Goal: Task Accomplishment & Management: Manage account settings

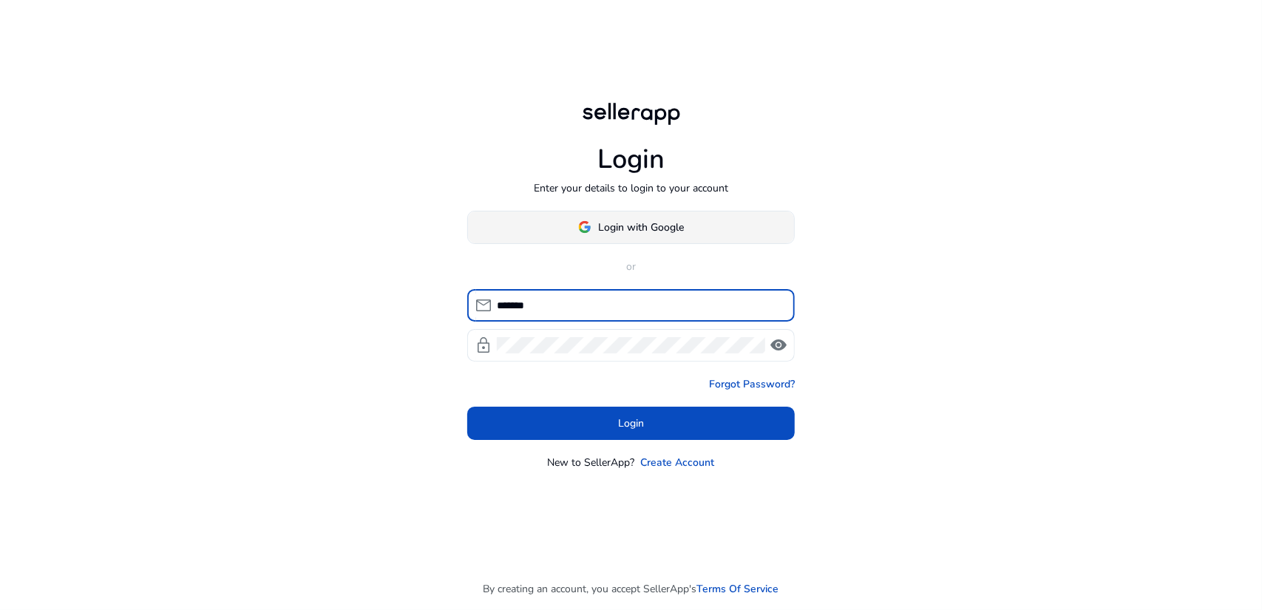
type input "*******"
click at [676, 243] on button "Login with Google" at bounding box center [631, 227] width 328 height 33
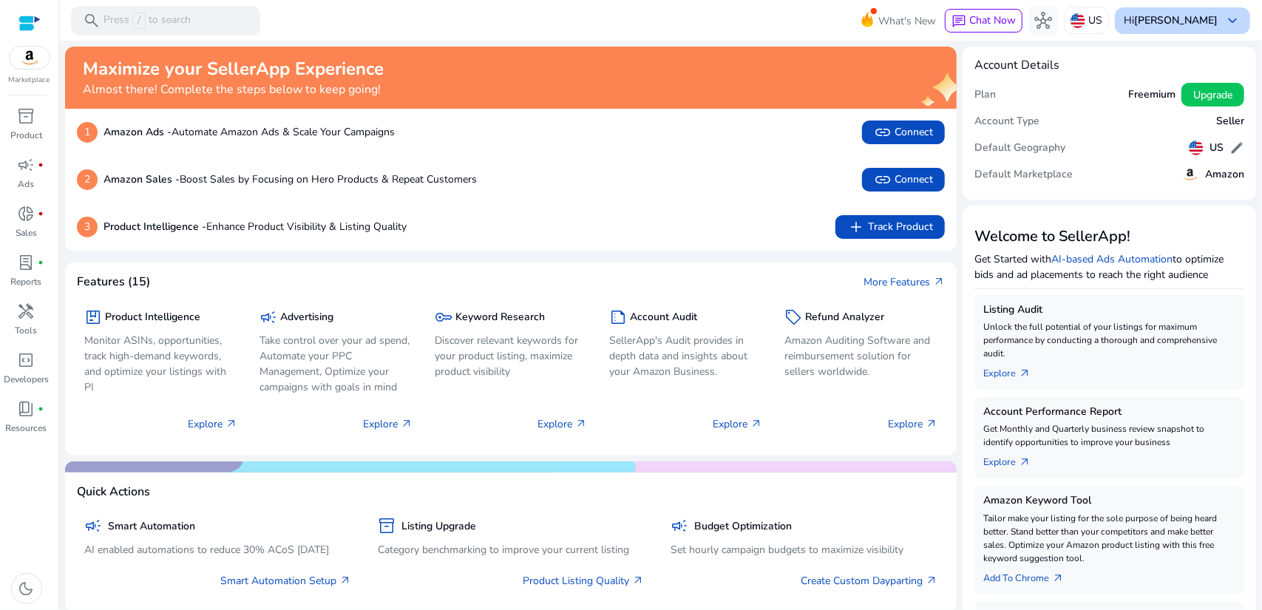
click at [1166, 18] on b "[PERSON_NAME]" at bounding box center [1176, 20] width 84 height 14
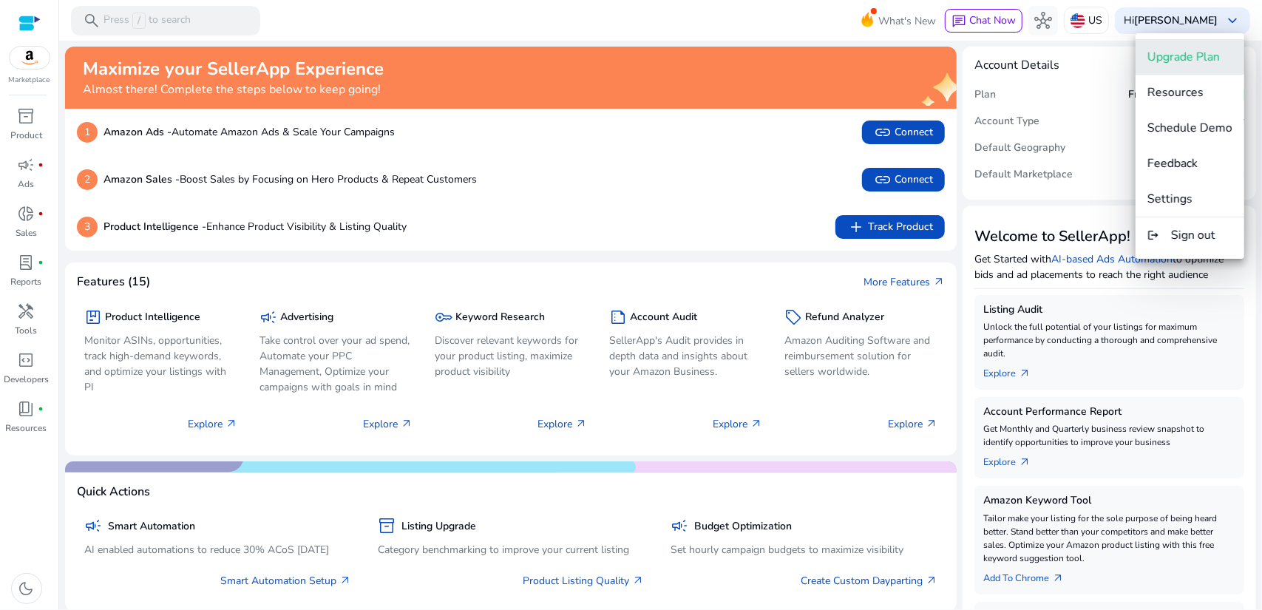
click at [1176, 60] on span "Upgrade Plan" at bounding box center [1184, 57] width 72 height 16
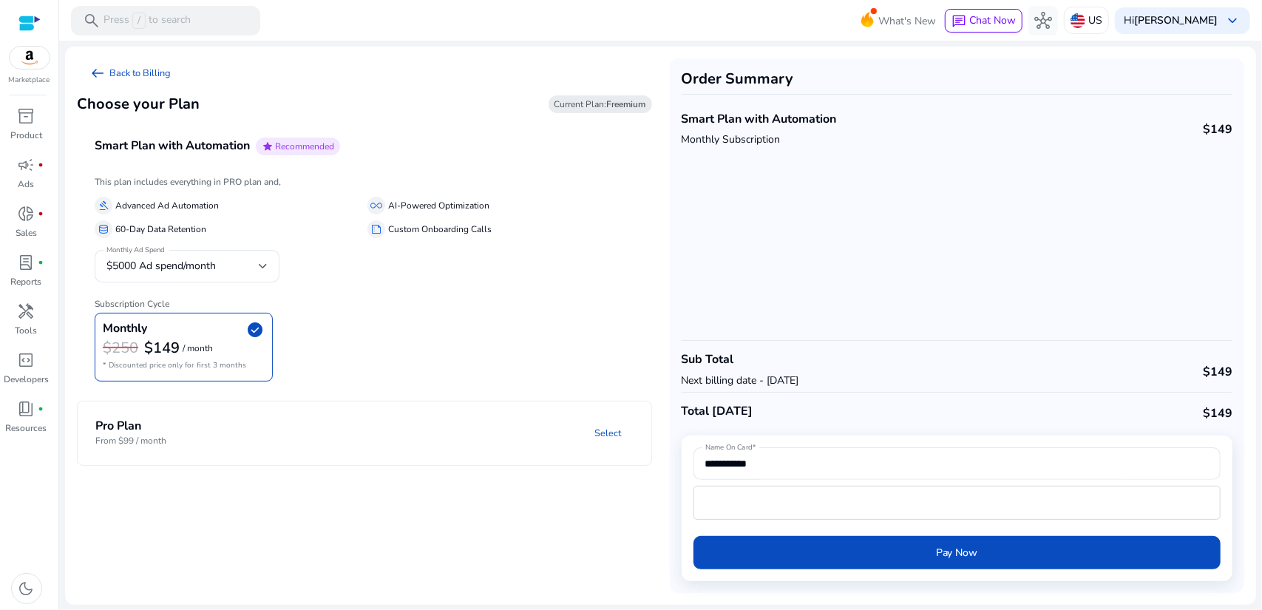
click at [27, 19] on div at bounding box center [29, 23] width 22 height 17
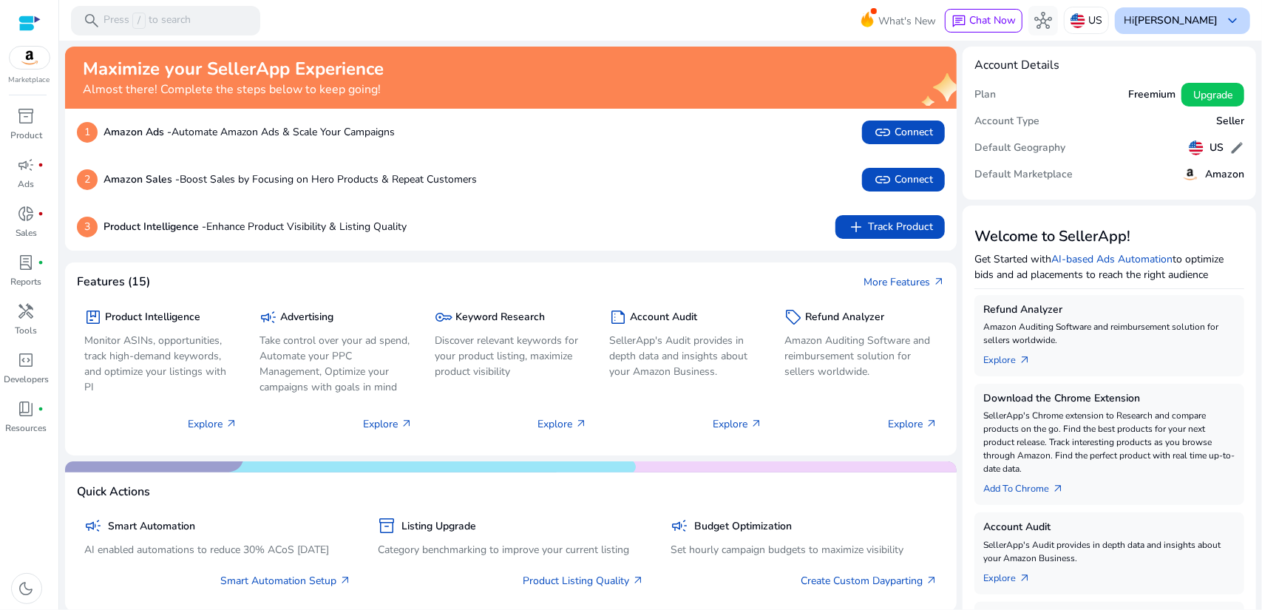
click at [1204, 29] on div "Hi Ali Kazimov keyboard_arrow_down" at bounding box center [1182, 20] width 135 height 27
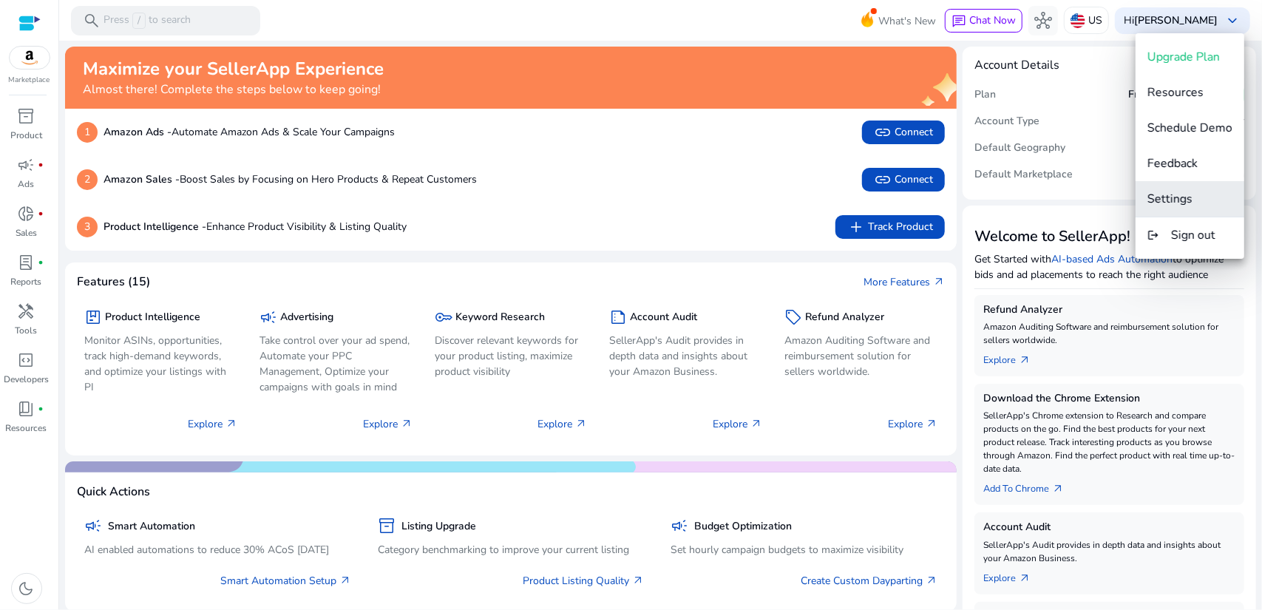
click at [1185, 198] on span "Settings" at bounding box center [1170, 199] width 45 height 16
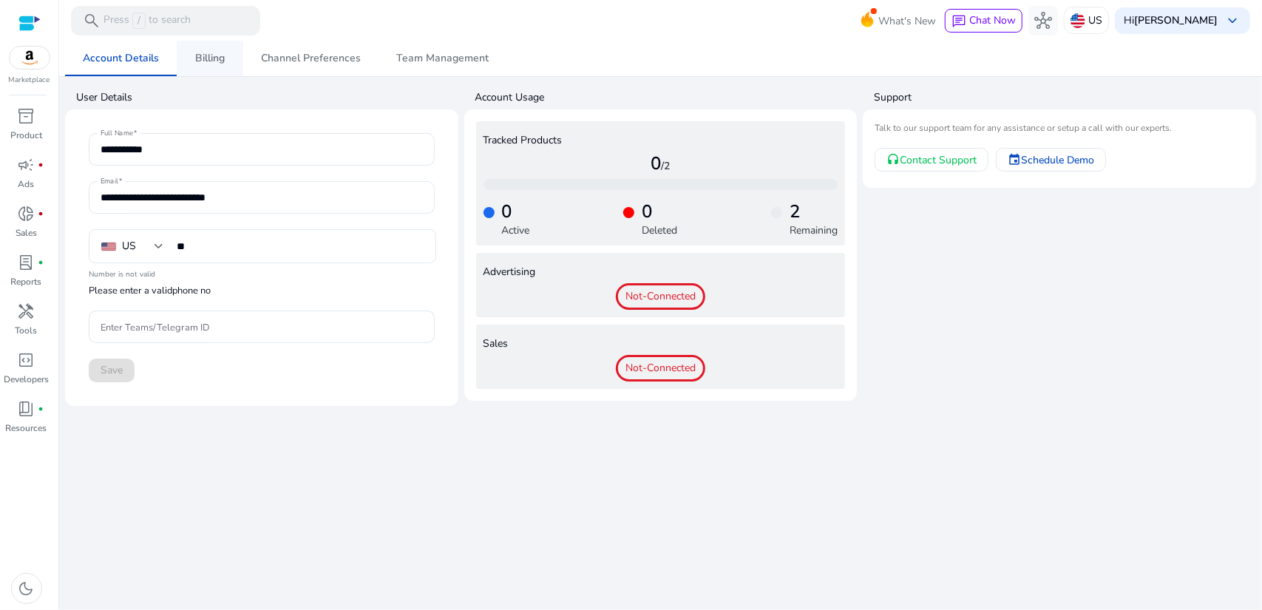
click at [206, 57] on span "Billing" at bounding box center [210, 58] width 30 height 10
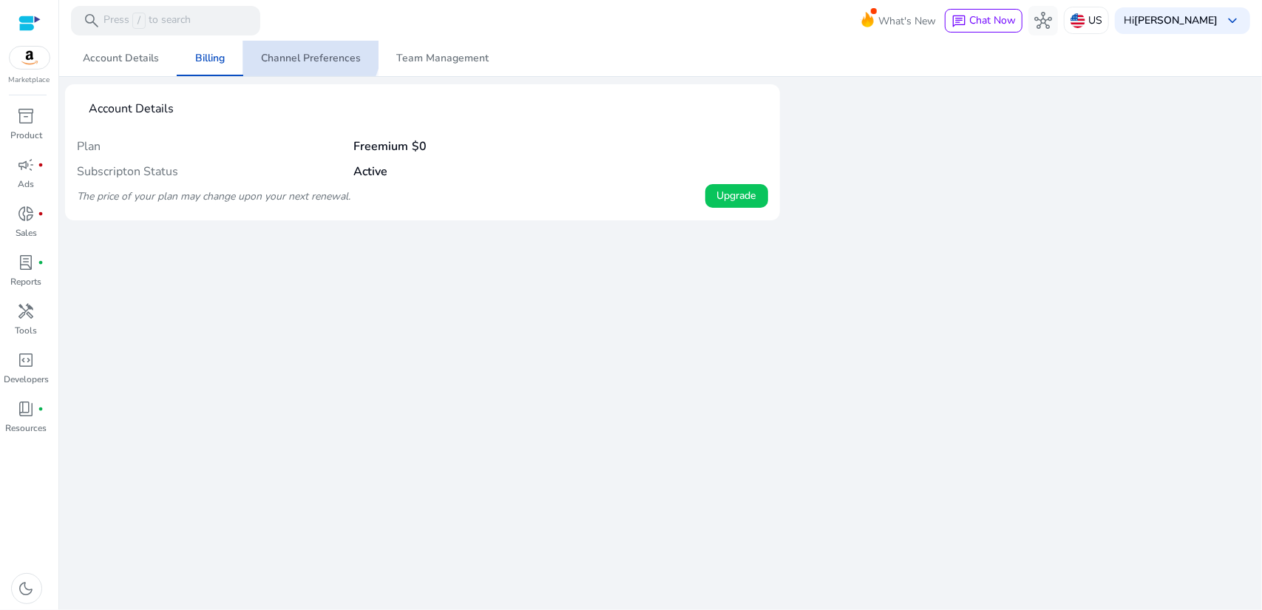
click at [308, 48] on span "Channel Preferences" at bounding box center [311, 58] width 100 height 35
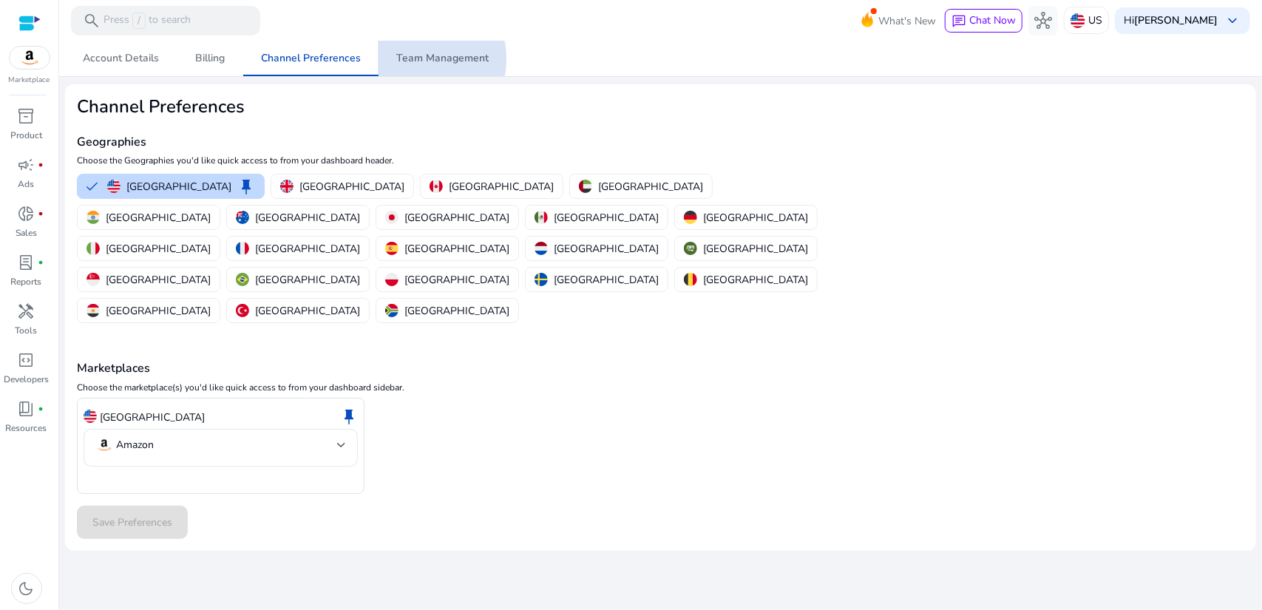
click at [426, 58] on span "Team Management" at bounding box center [442, 58] width 92 height 10
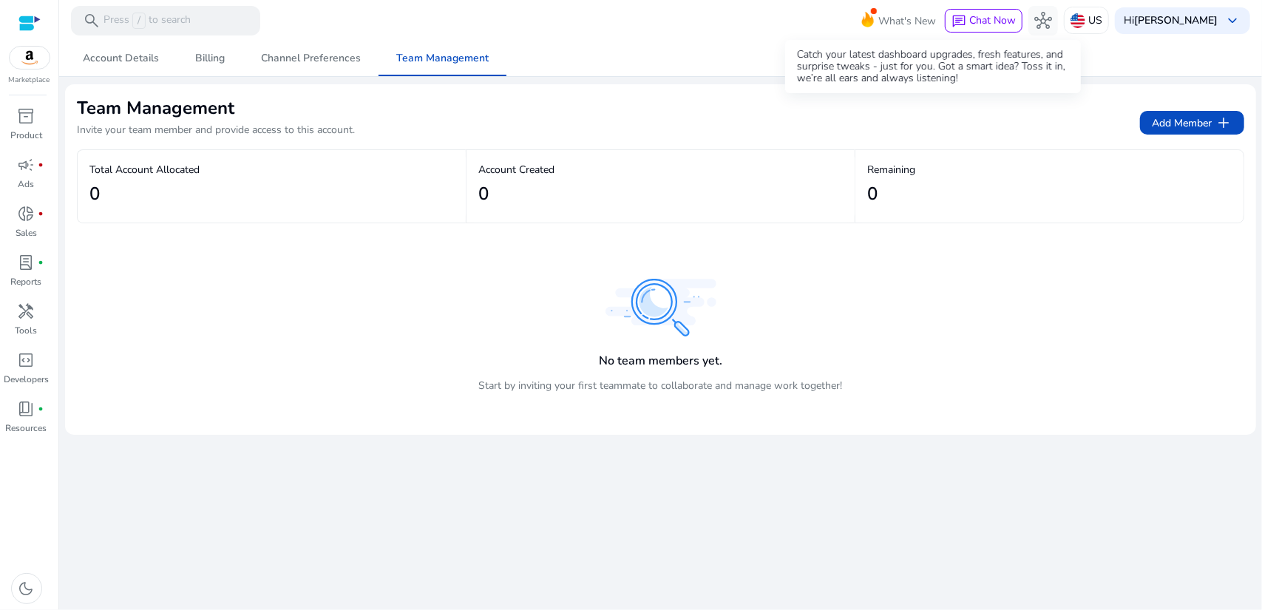
click at [915, 21] on span "What's New" at bounding box center [907, 21] width 58 height 26
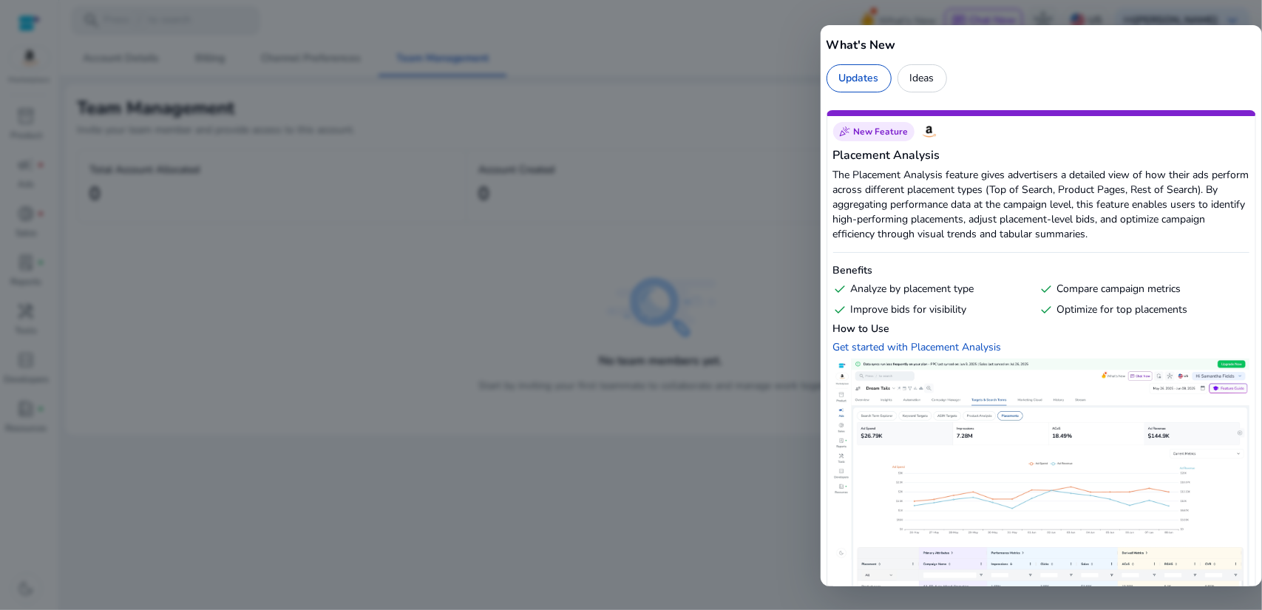
click at [915, 21] on div at bounding box center [631, 305] width 1262 height 610
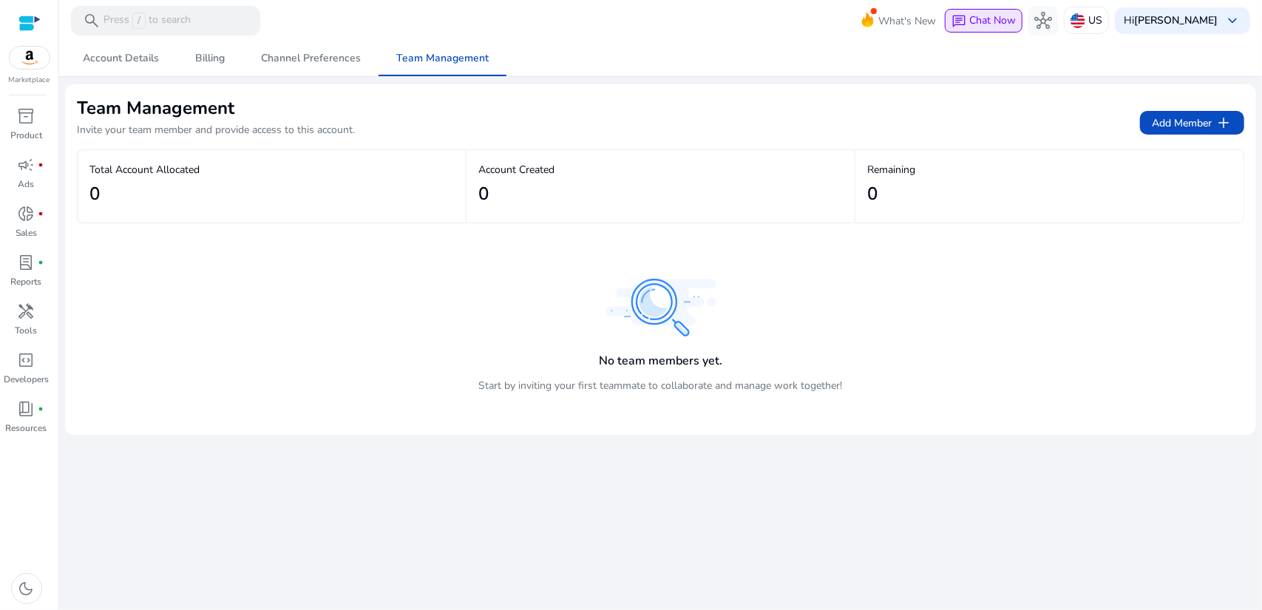
click at [1016, 25] on span "Chat Now" at bounding box center [992, 20] width 47 height 14
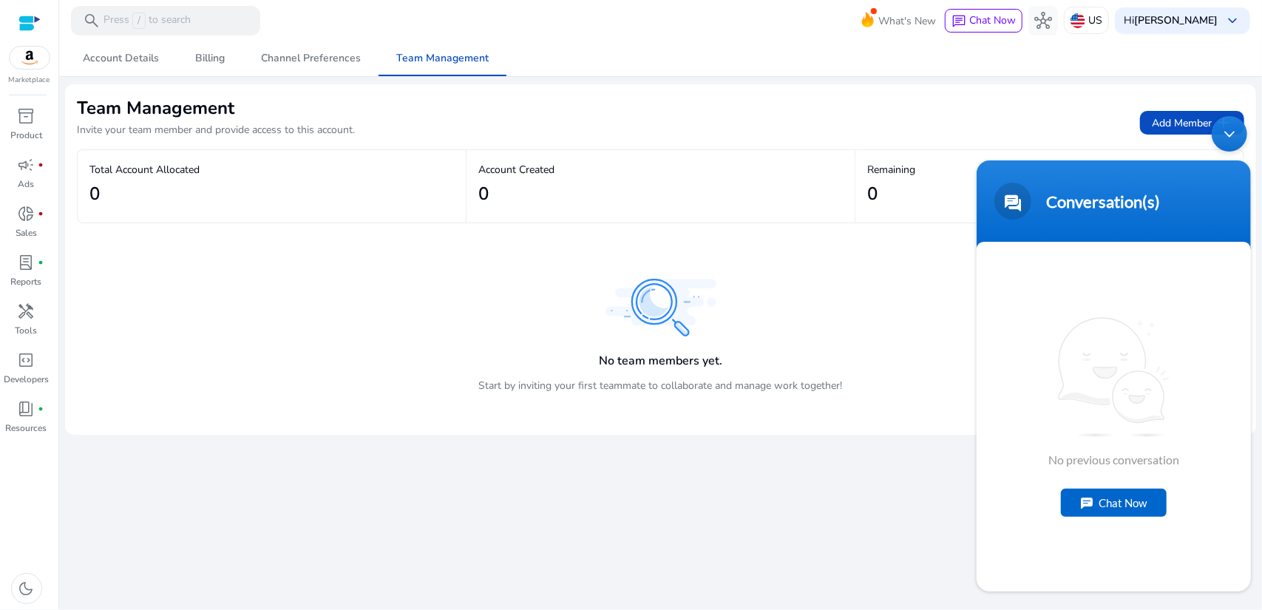
click at [1134, 505] on div "Chat Now" at bounding box center [1113, 502] width 106 height 28
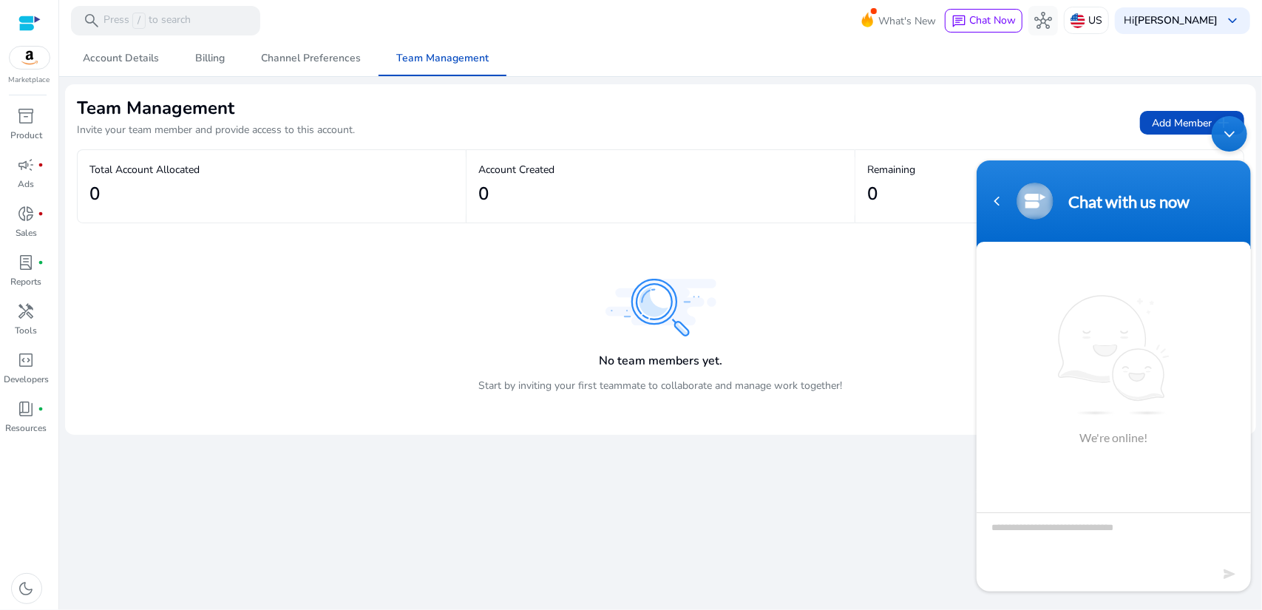
click at [1103, 532] on textarea "Type your message and hit 'Enter'" at bounding box center [1113, 538] width 274 height 52
type textarea "**********"
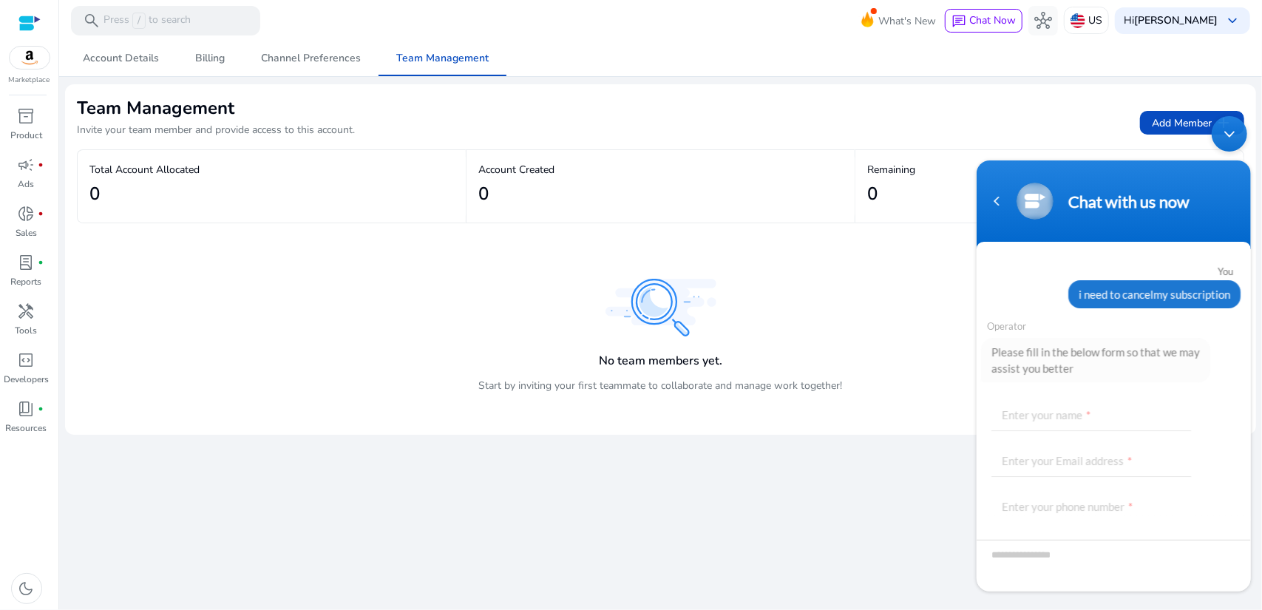
scroll to position [65, 0]
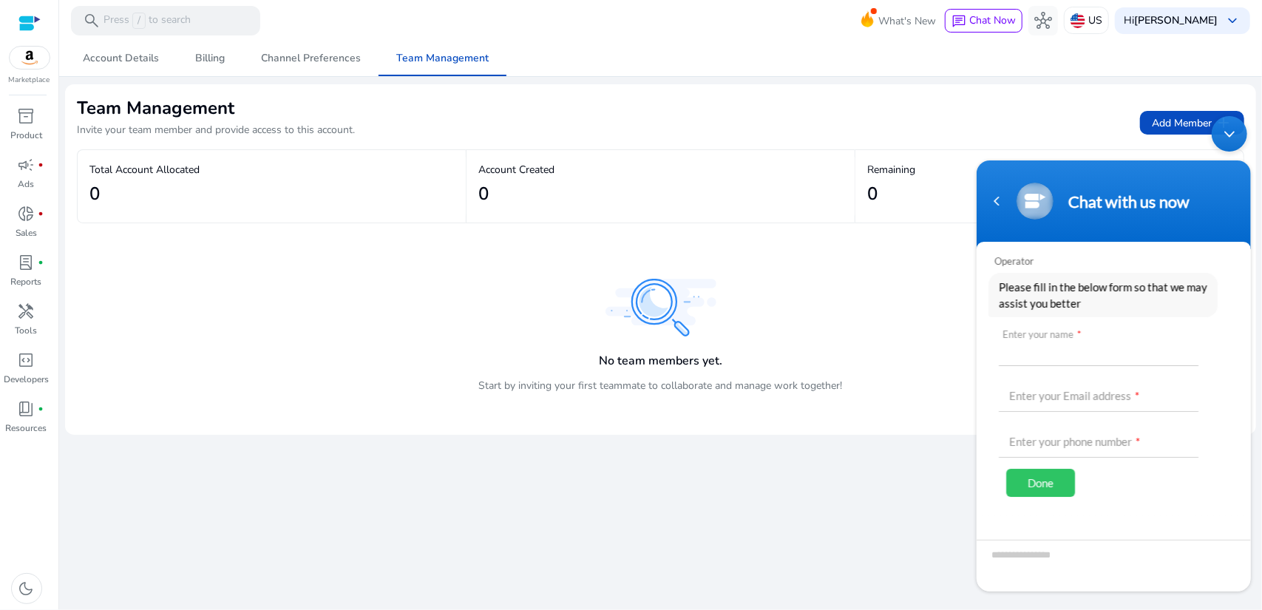
click at [1059, 361] on input "text" at bounding box center [1098, 347] width 200 height 35
click at [1059, 356] on input "text" at bounding box center [1098, 347] width 200 height 35
type input "**********"
click at [1078, 394] on input "text" at bounding box center [1098, 393] width 200 height 35
type input "**********"
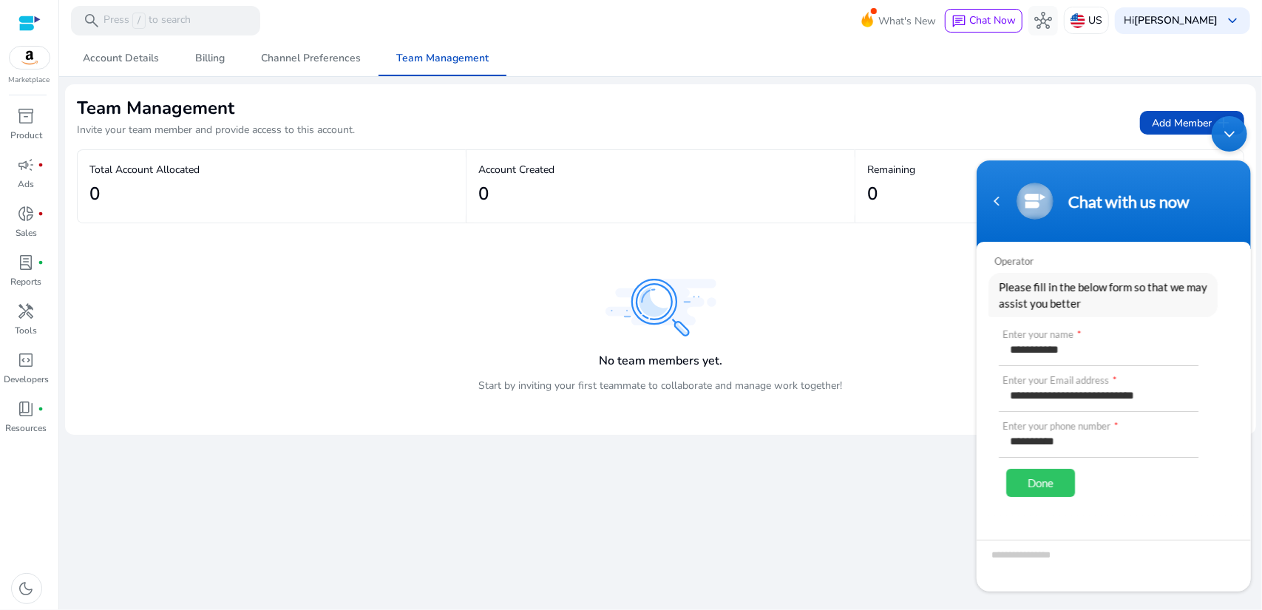
type input "**********"
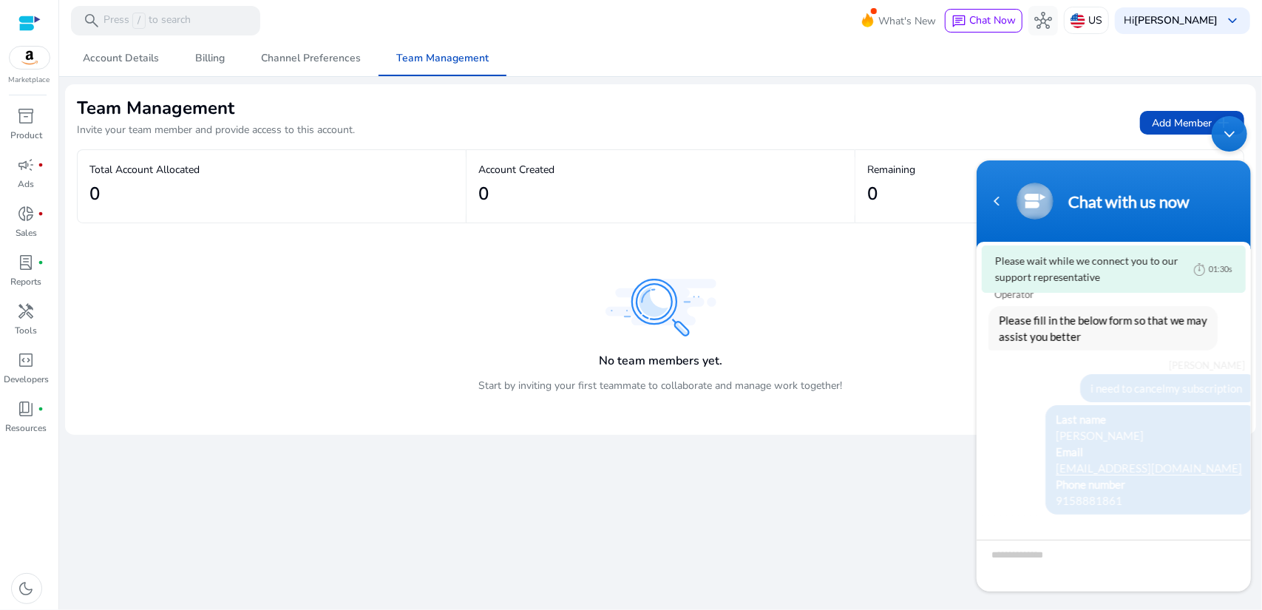
scroll to position [30, 0]
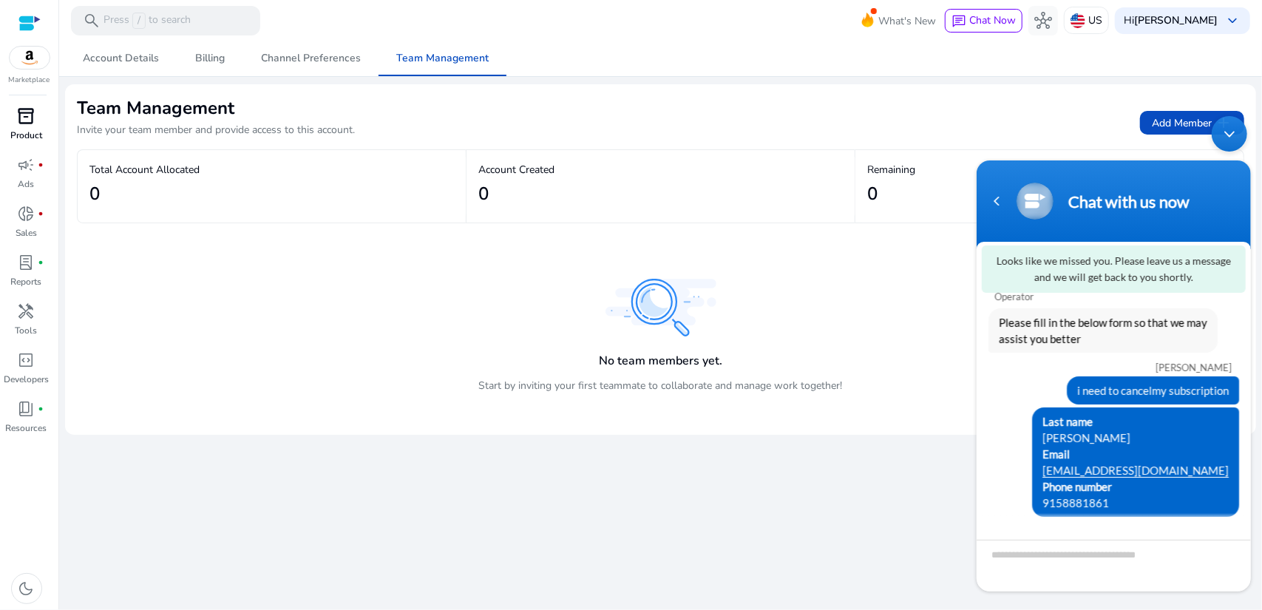
click at [36, 133] on p "Product" at bounding box center [26, 135] width 32 height 13
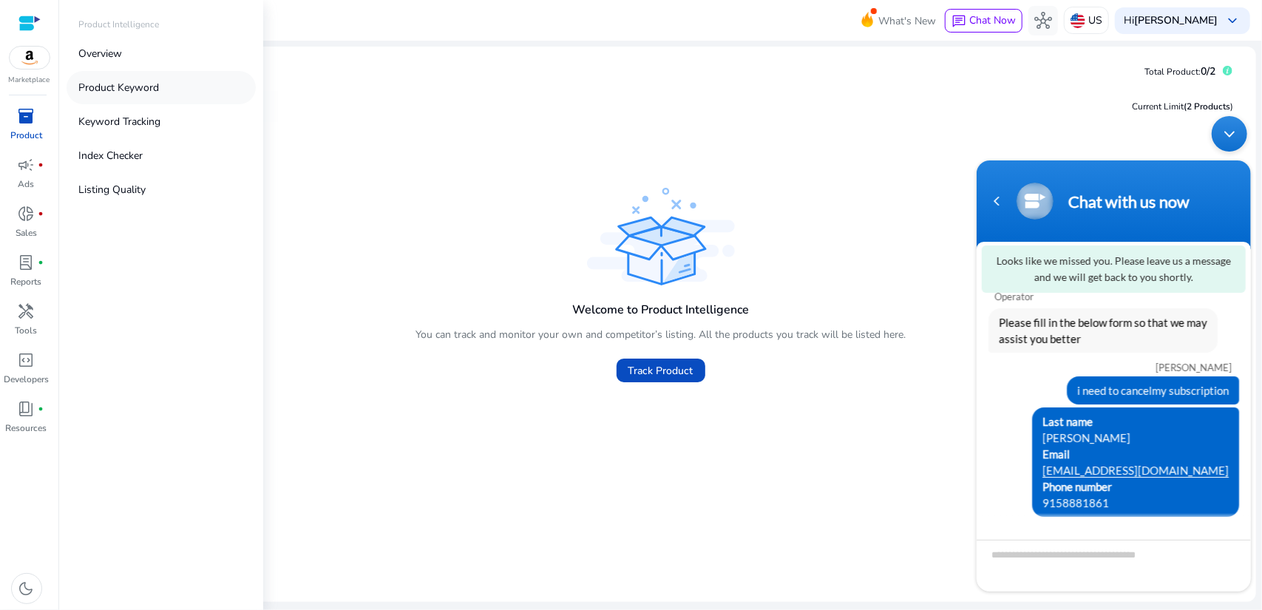
click at [146, 97] on link "Product Keyword" at bounding box center [161, 87] width 189 height 33
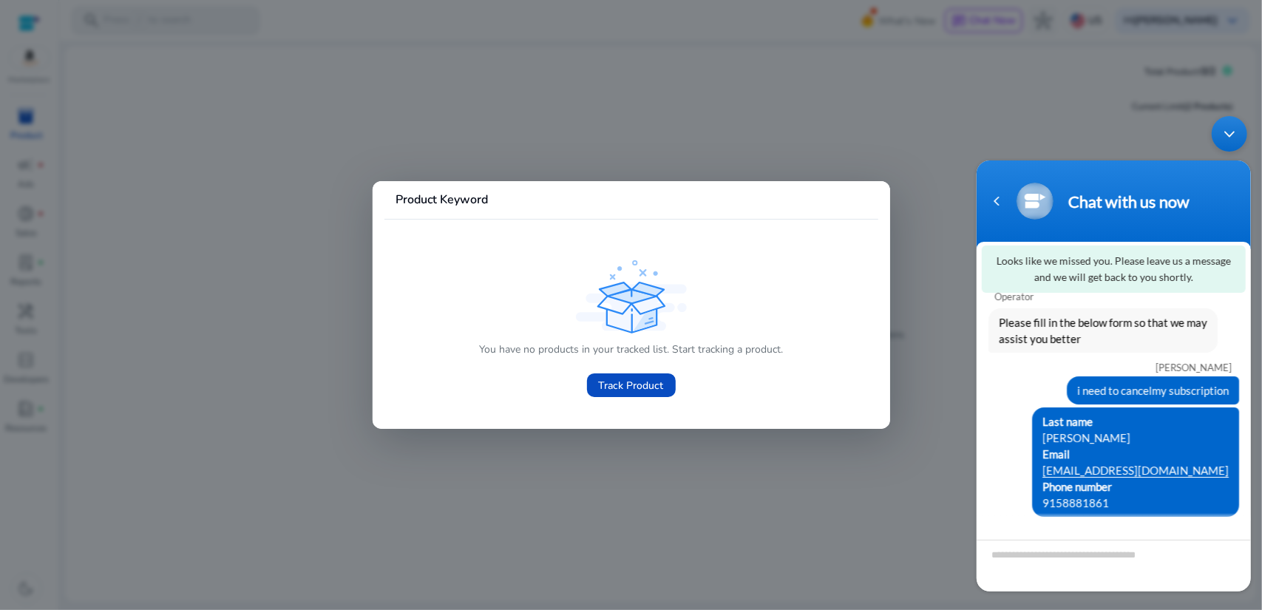
click at [893, 188] on div at bounding box center [631, 305] width 1262 height 610
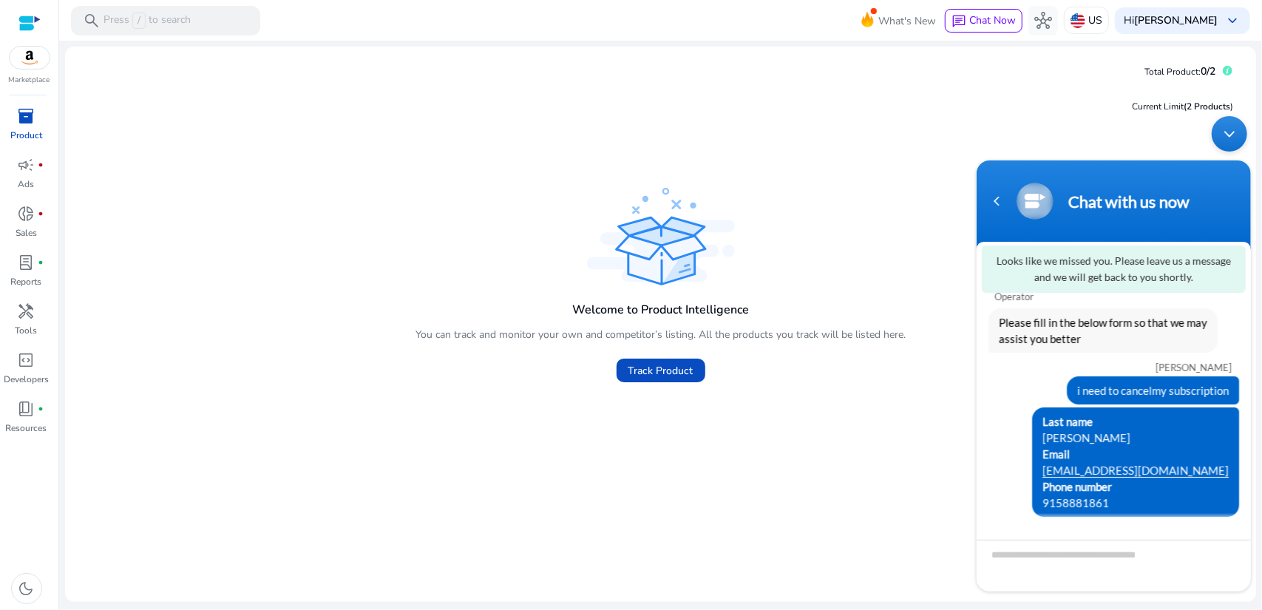
click at [25, 129] on p "Product" at bounding box center [26, 135] width 32 height 13
click at [27, 277] on p "Reports" at bounding box center [26, 281] width 31 height 13
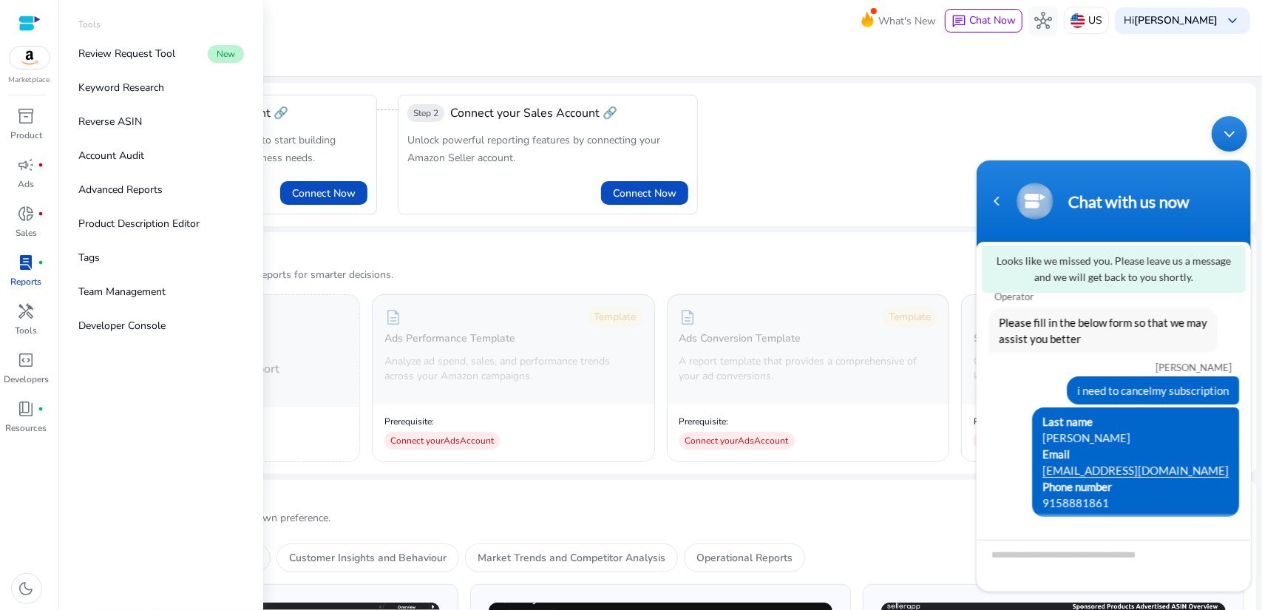
click at [7, 488] on div "inventory_2 Product campaign fiber_manual_record Ads donut_small fiber_manual_r…" at bounding box center [29, 357] width 58 height 506
click at [30, 444] on link "book_4 fiber_manual_record Resources" at bounding box center [26, 421] width 53 height 49
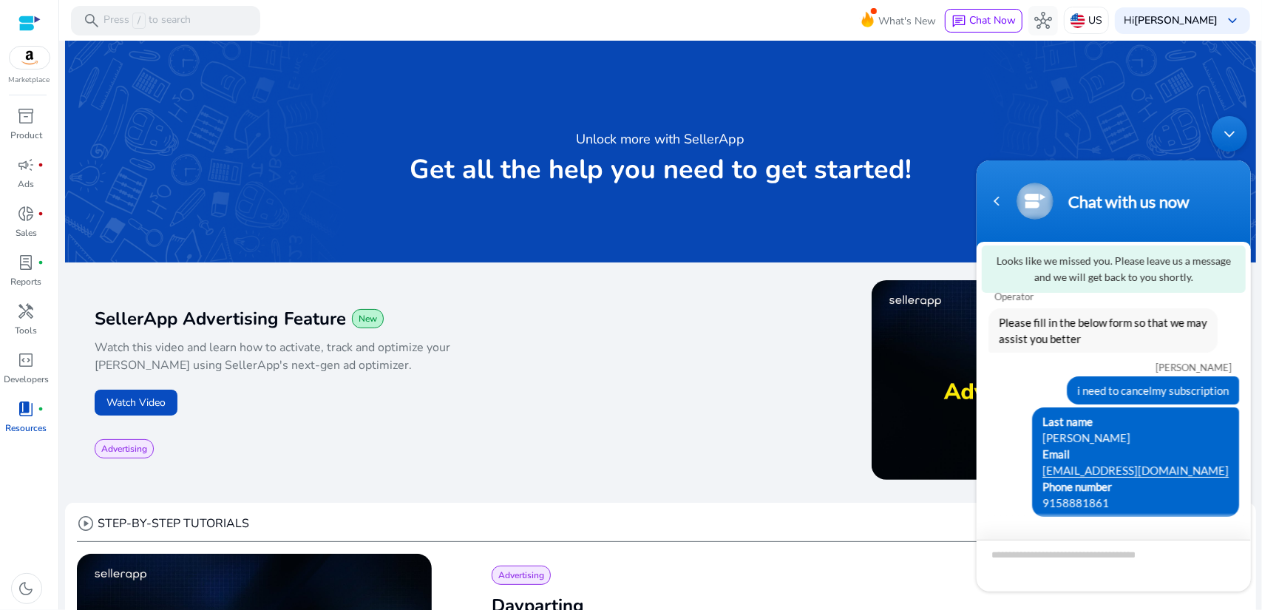
click at [1080, 555] on textarea "Type your message and hit 'Enter'" at bounding box center [1113, 565] width 274 height 52
type textarea "**********"
click at [1233, 561] on span at bounding box center [1232, 564] width 15 height 15
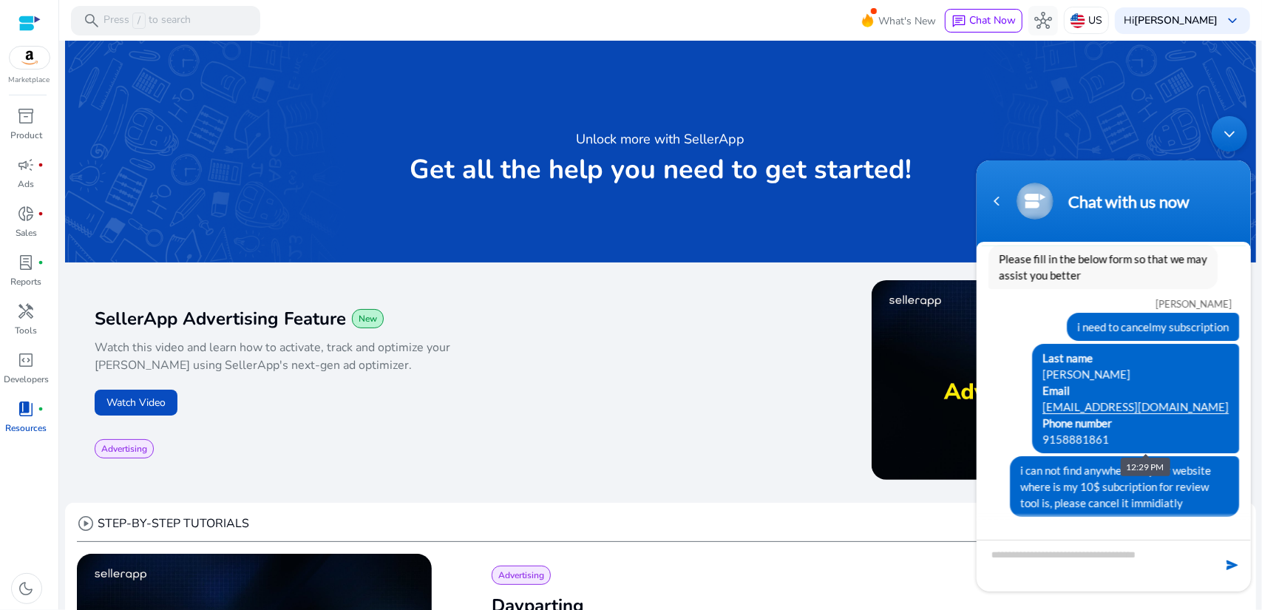
scroll to position [0, 0]
click at [24, 330] on p "Tools" at bounding box center [27, 330] width 22 height 13
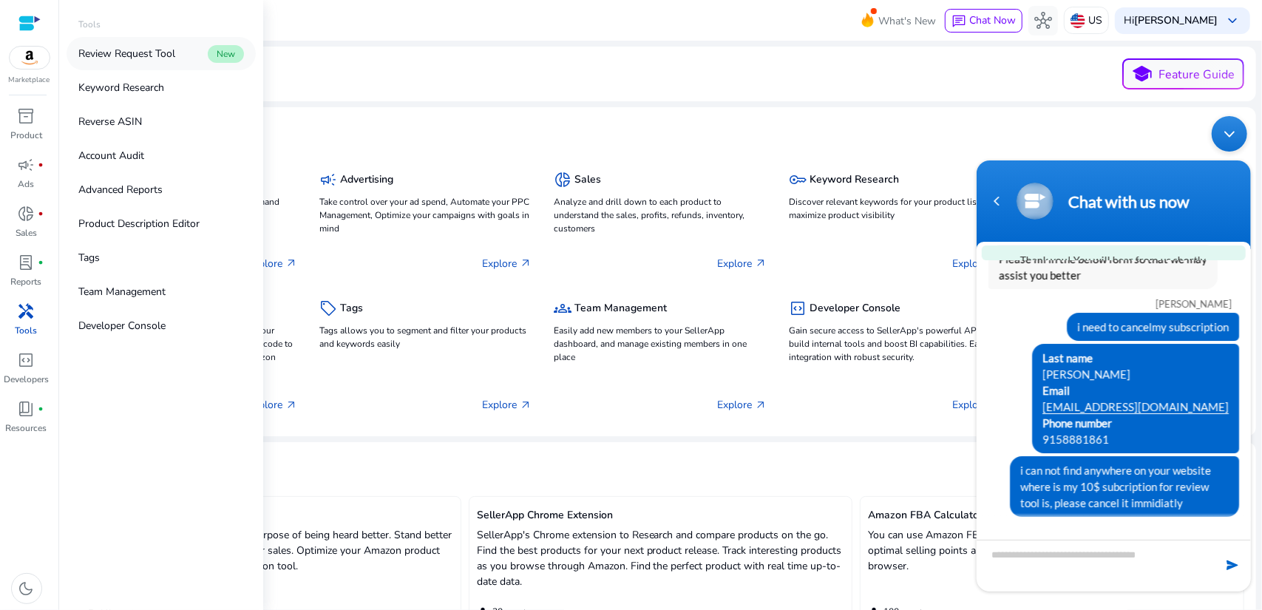
click at [180, 61] on link "Review Request Tool New" at bounding box center [161, 53] width 189 height 33
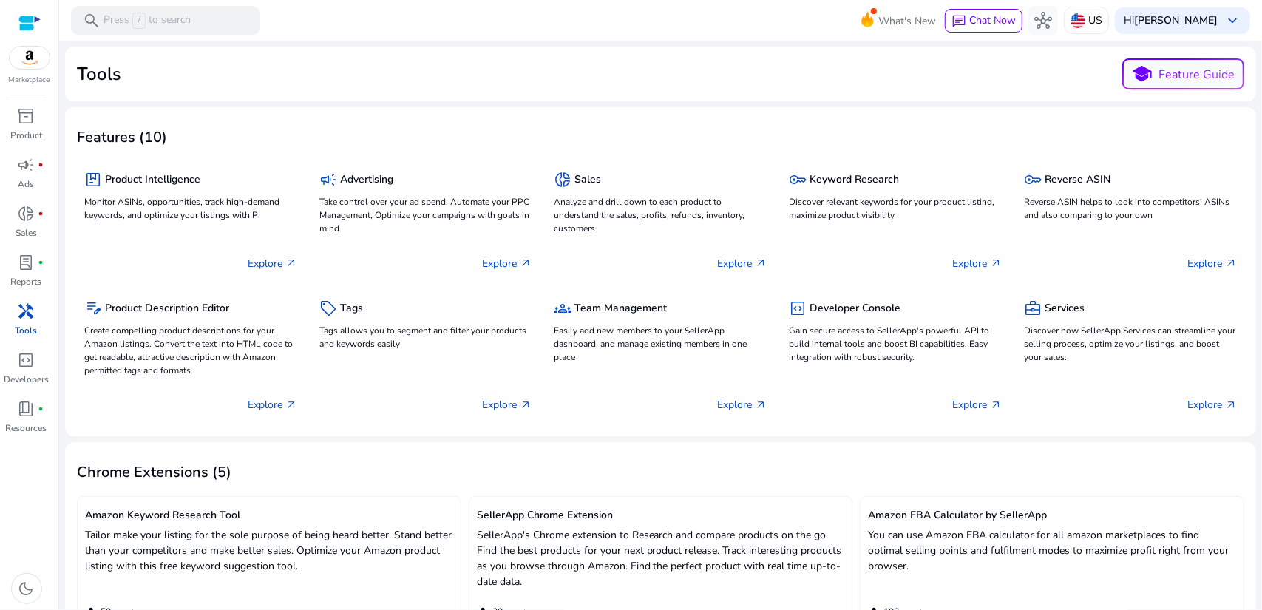
click at [37, 322] on div "handyman" at bounding box center [26, 311] width 41 height 24
click at [31, 64] on img at bounding box center [30, 58] width 40 height 22
click at [29, 276] on p "Reports" at bounding box center [26, 281] width 31 height 13
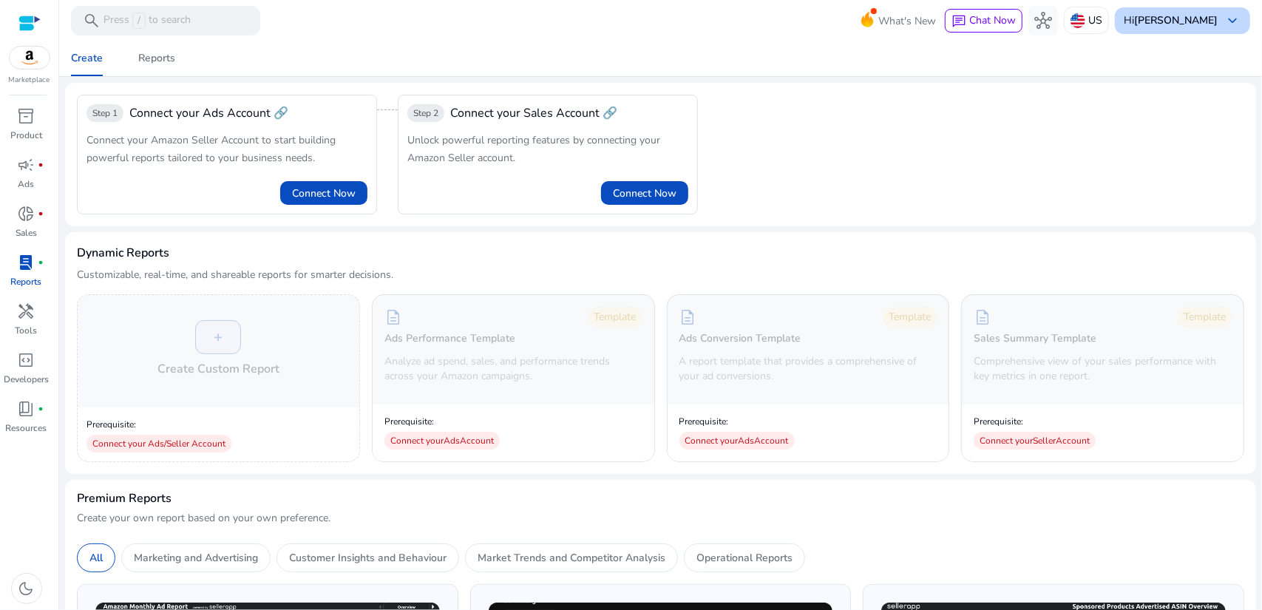
click at [1183, 19] on b "[PERSON_NAME]" at bounding box center [1176, 20] width 84 height 14
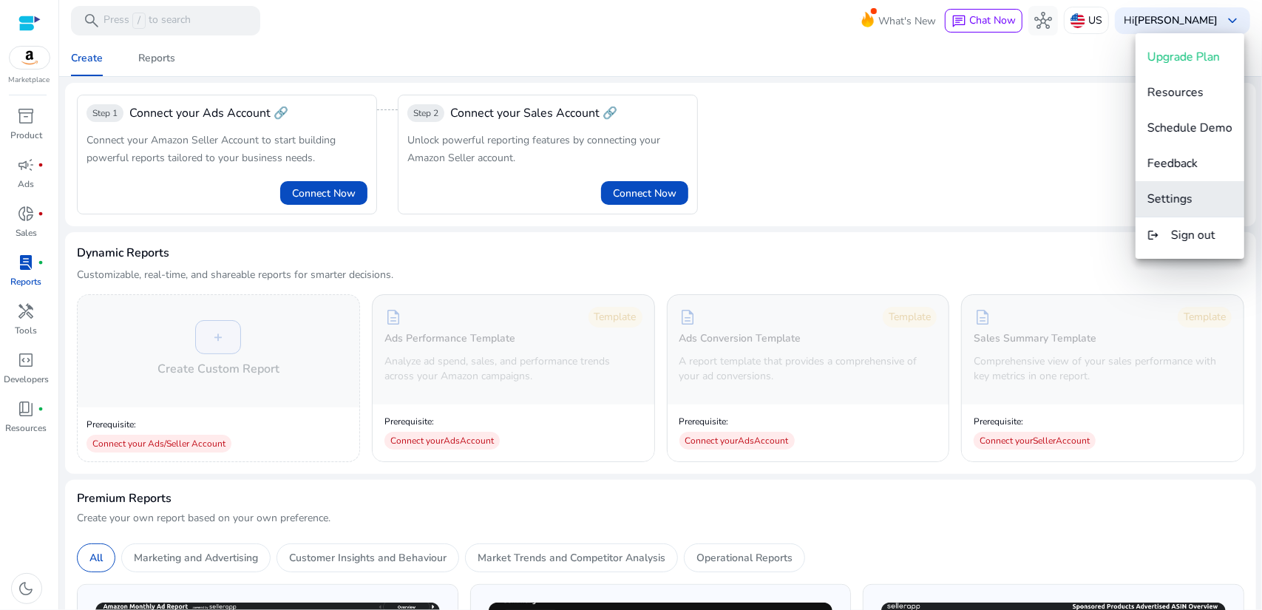
click at [1184, 197] on span "Settings" at bounding box center [1170, 199] width 45 height 16
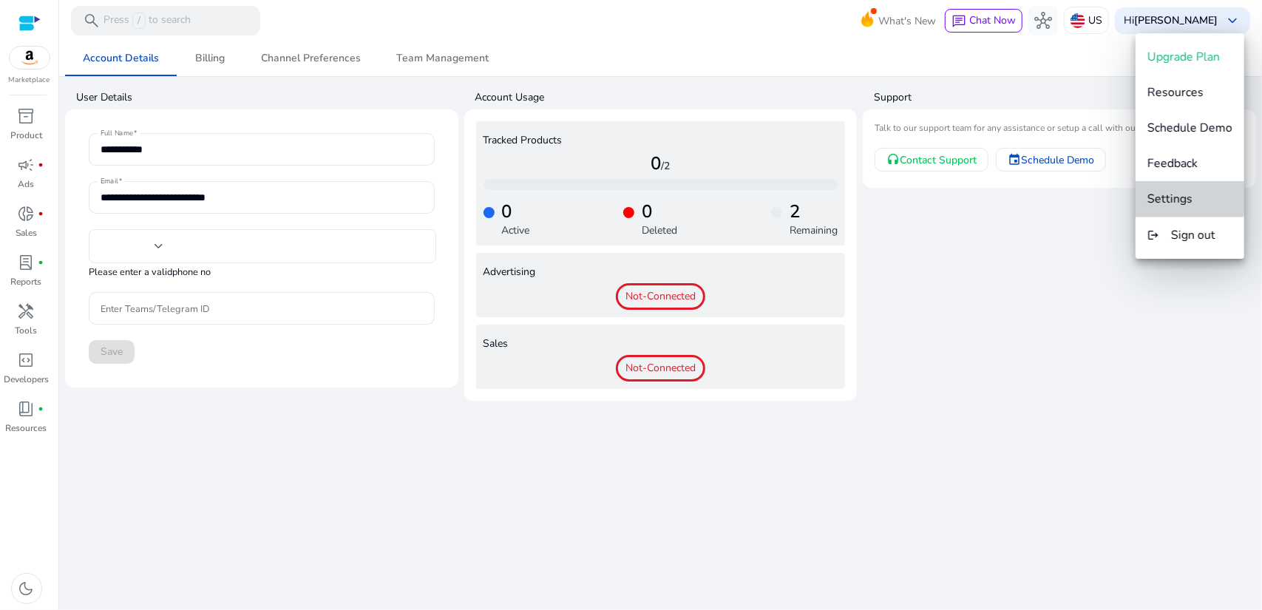
type input "**"
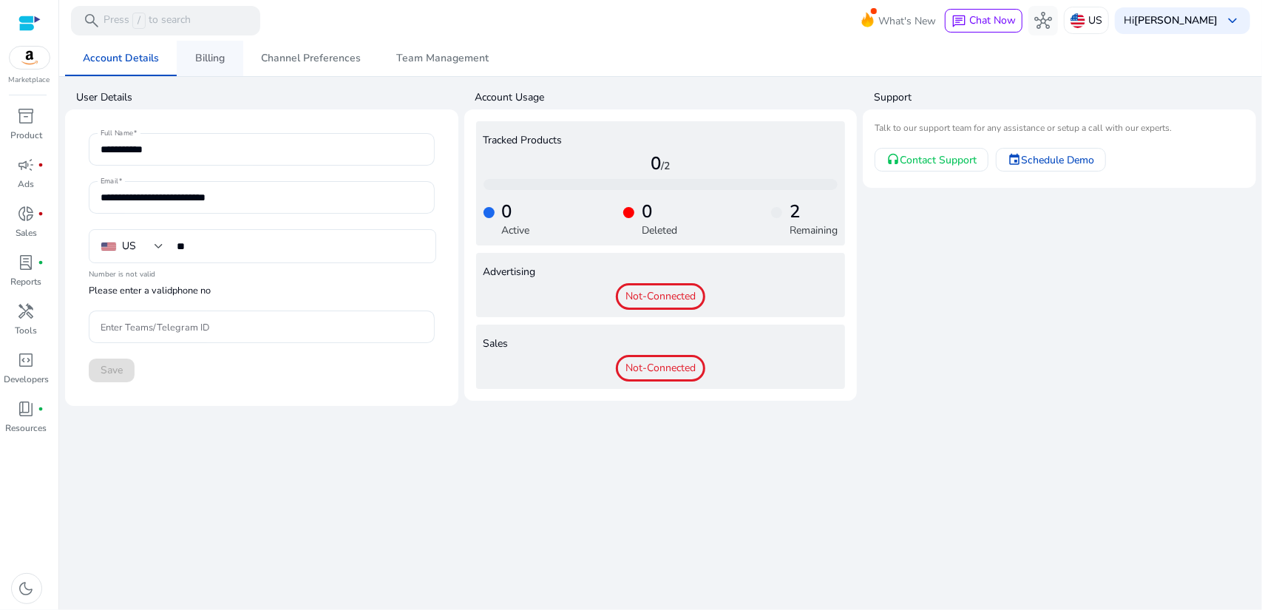
click at [223, 61] on span "Billing" at bounding box center [210, 58] width 30 height 10
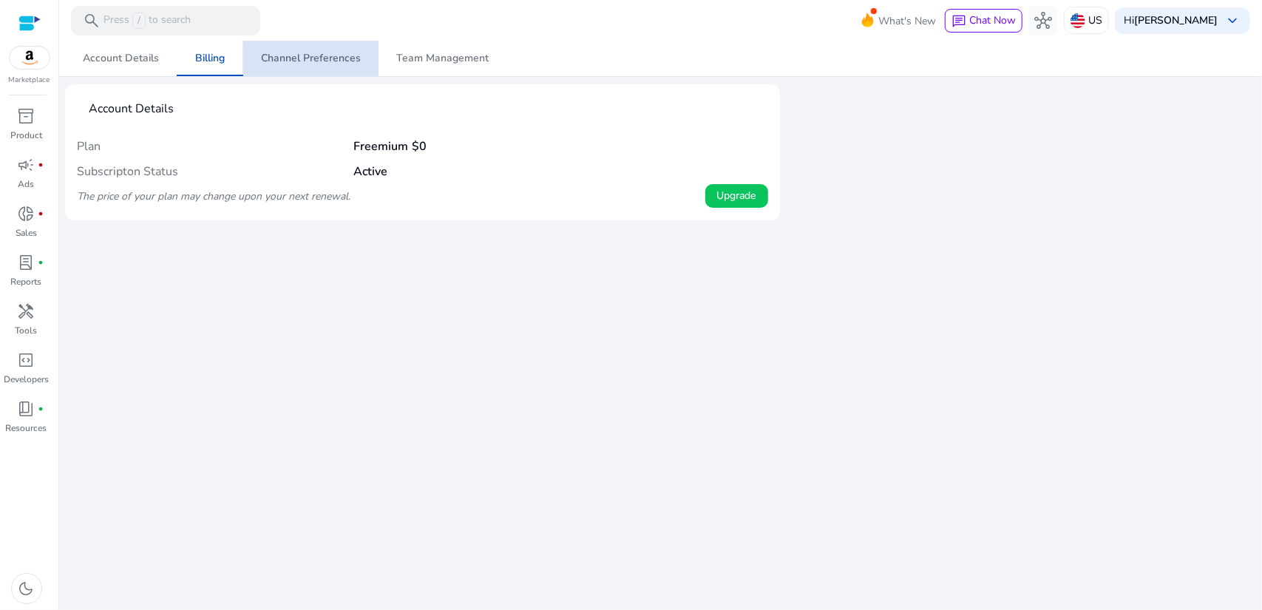
click at [319, 61] on span "Channel Preferences" at bounding box center [311, 58] width 100 height 10
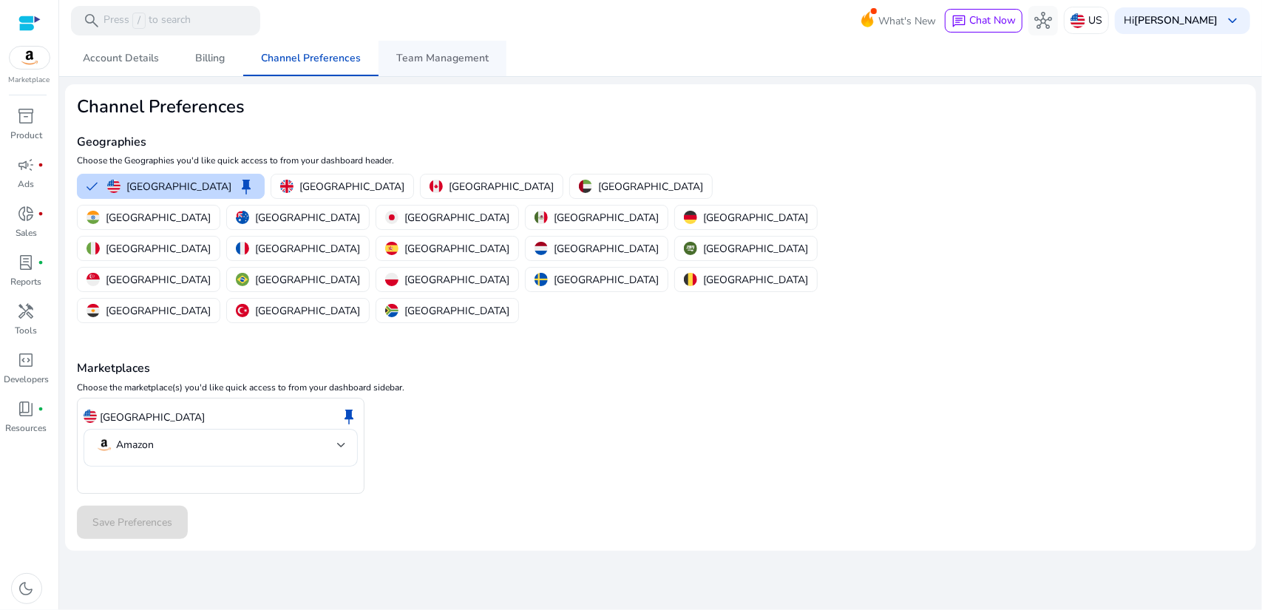
click at [424, 57] on span "Team Management" at bounding box center [442, 58] width 92 height 10
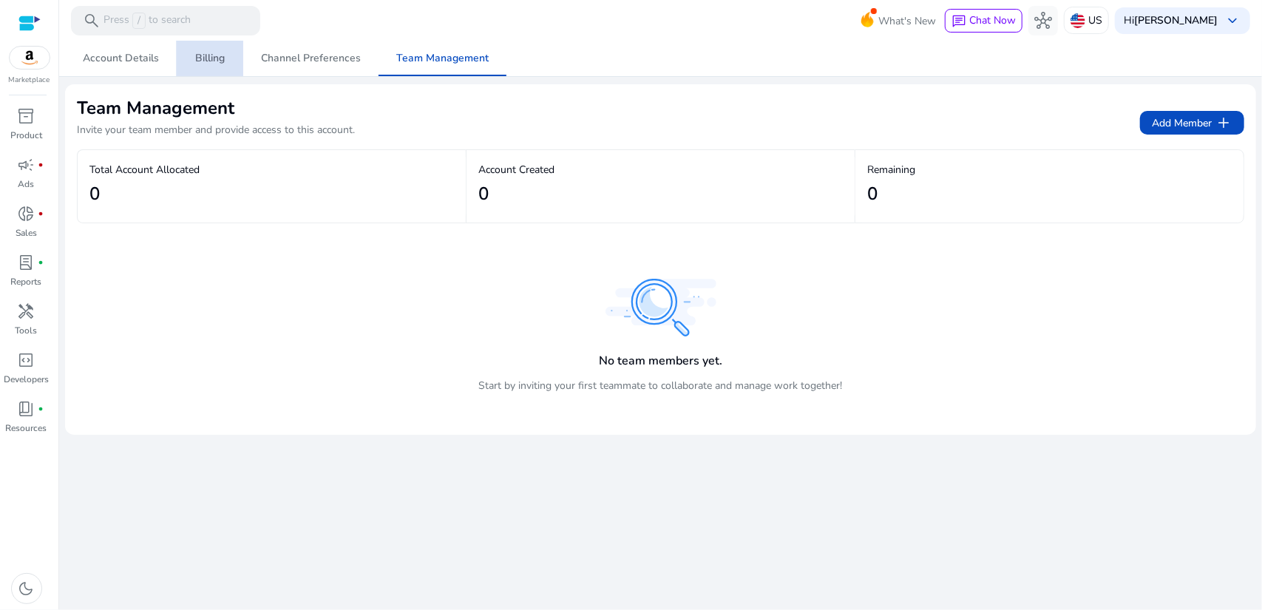
click at [188, 60] on link "Billing" at bounding box center [210, 58] width 67 height 35
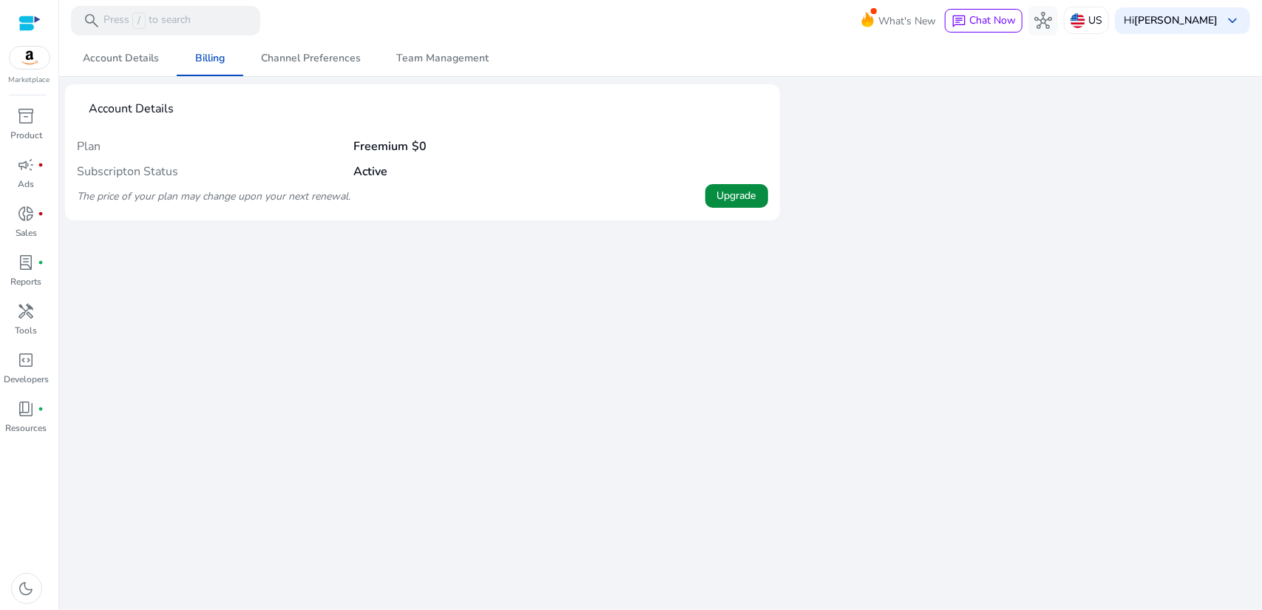
click at [727, 195] on span "Upgrade" at bounding box center [736, 196] width 39 height 16
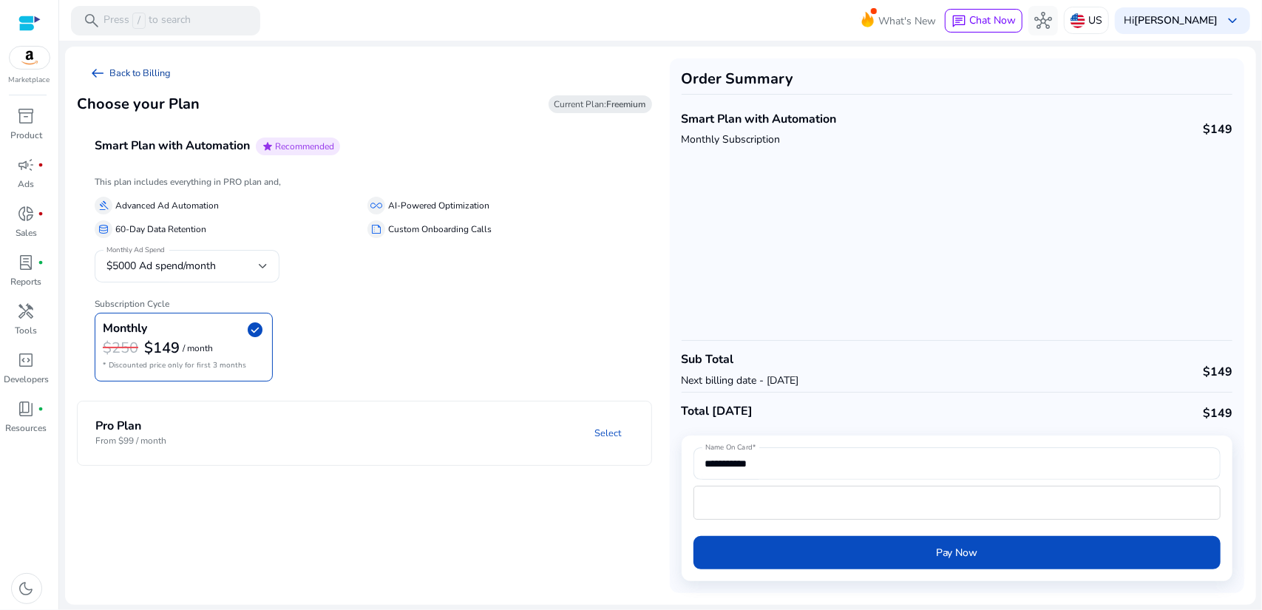
click at [133, 73] on link "arrow_left_alt Back to Billing" at bounding box center [130, 73] width 106 height 30
